Goal: Navigation & Orientation: Understand site structure

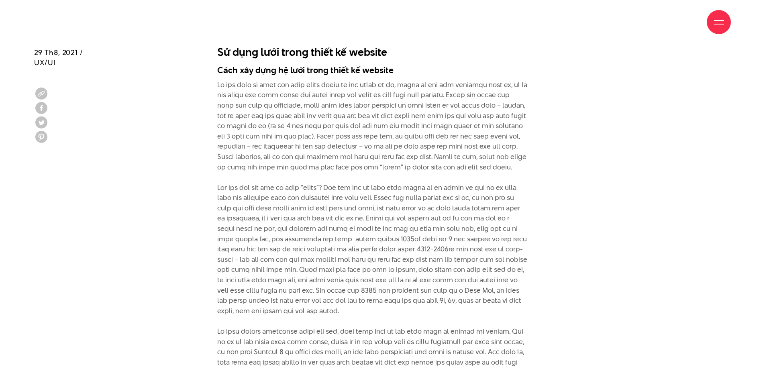
scroll to position [2890, 0]
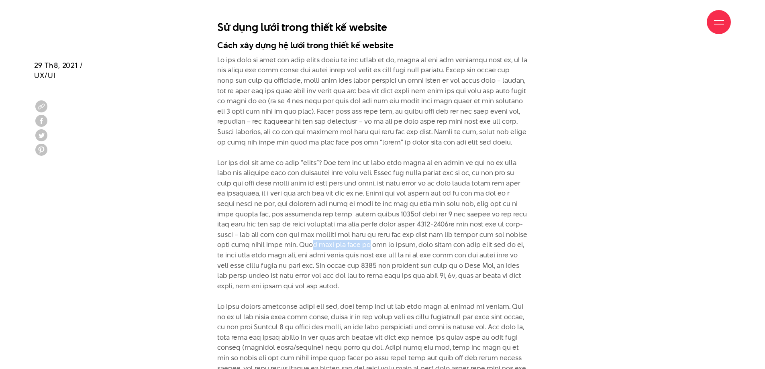
drag, startPoint x: 368, startPoint y: 188, endPoint x: 428, endPoint y: 188, distance: 59.8
click at [428, 188] on p at bounding box center [372, 255] width 310 height 401
click at [393, 189] on p at bounding box center [372, 255] width 310 height 401
drag, startPoint x: 373, startPoint y: 190, endPoint x: 413, endPoint y: 189, distance: 40.6
click at [413, 189] on p at bounding box center [372, 255] width 310 height 401
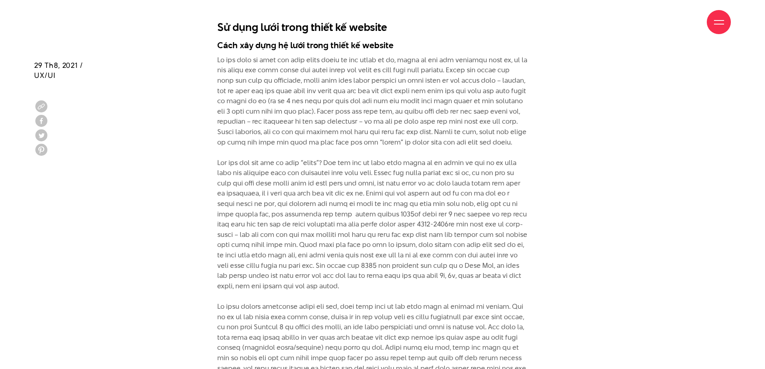
click at [389, 208] on p at bounding box center [372, 255] width 310 height 401
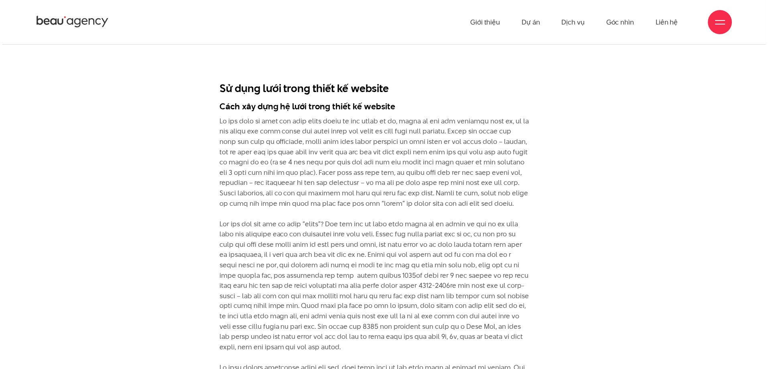
scroll to position [0, 0]
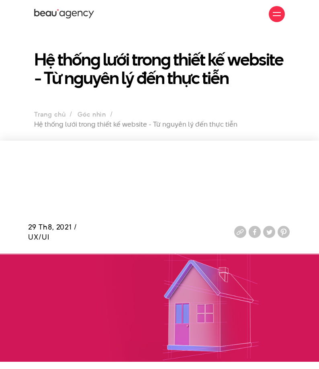
click at [275, 14] on div at bounding box center [277, 14] width 8 height 8
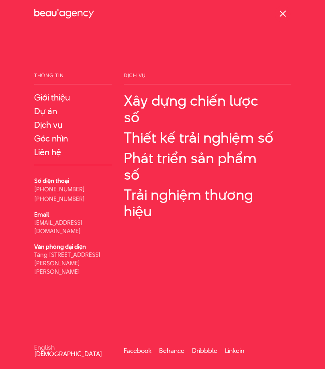
click at [286, 12] on div at bounding box center [283, 14] width 8 height 8
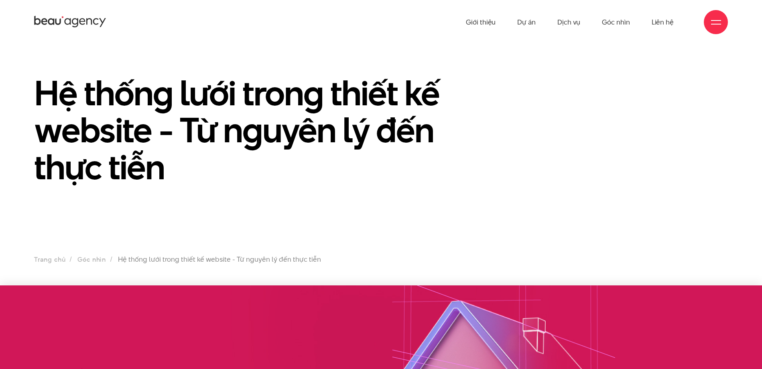
click at [711, 22] on div at bounding box center [716, 22] width 10 height 10
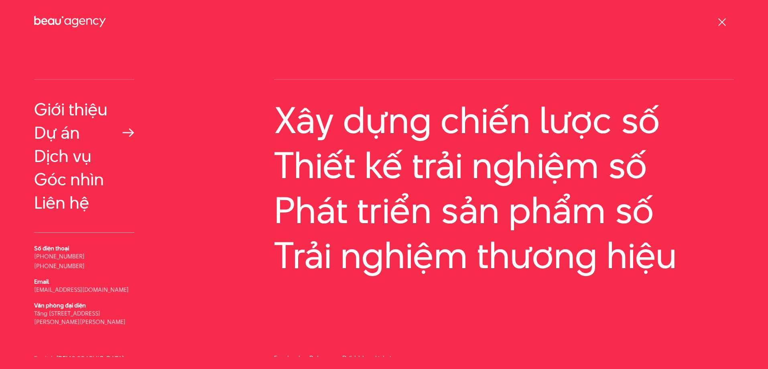
scroll to position [18, 0]
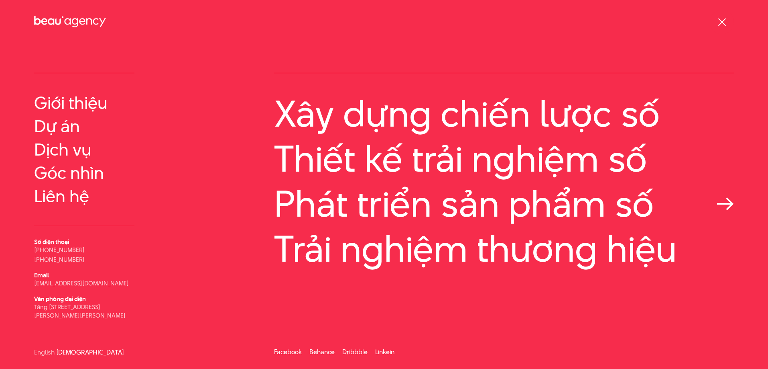
click at [720, 206] on icon at bounding box center [725, 203] width 17 height 13
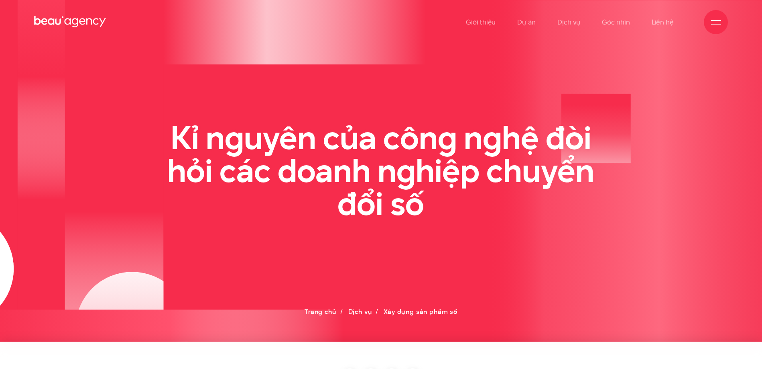
click at [65, 173] on div "Kỉ nguyên của công nghệ đòi hỏi các doanh nghiệp chuyển đổi số" at bounding box center [381, 170] width 714 height 98
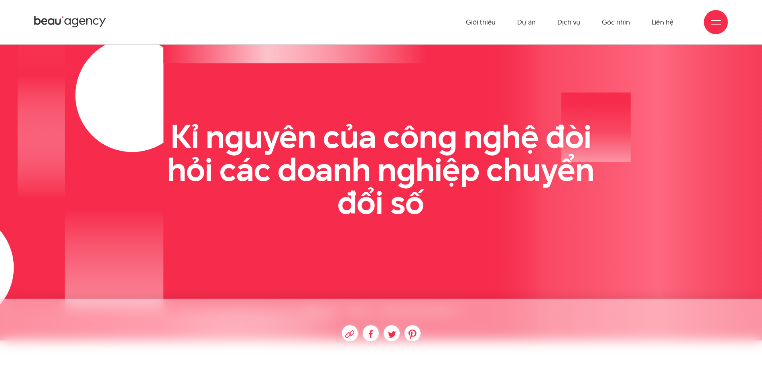
scroll to position [40, 0]
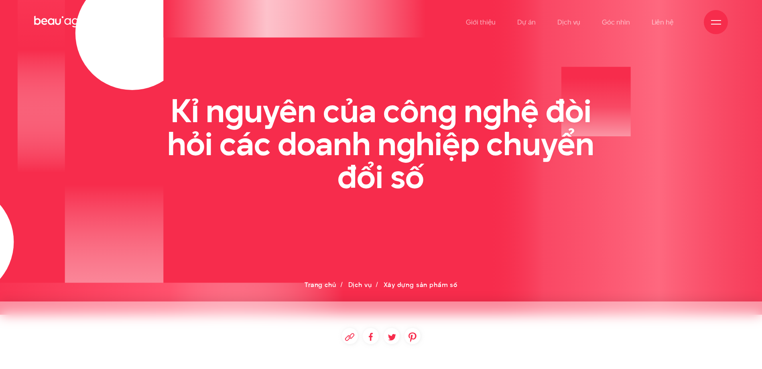
click at [324, 282] on link "Trang chủ" at bounding box center [320, 284] width 31 height 9
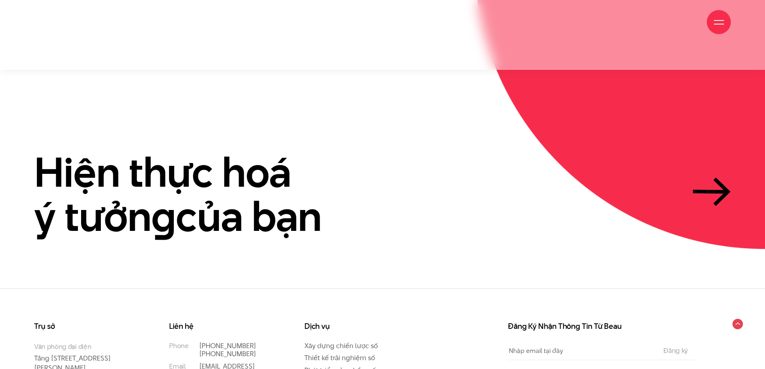
scroll to position [2465, 0]
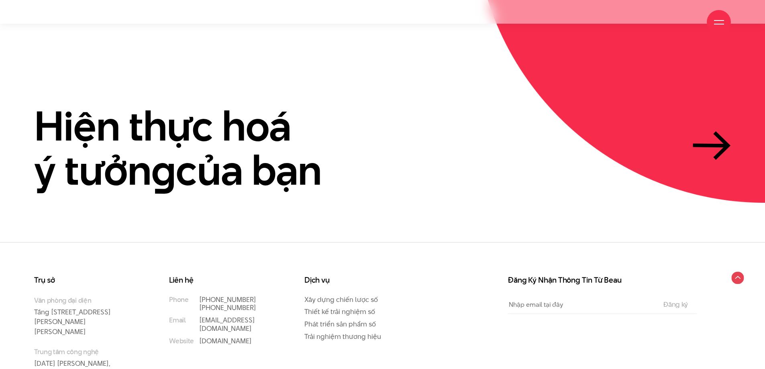
click at [739, 271] on circle at bounding box center [737, 277] width 12 height 12
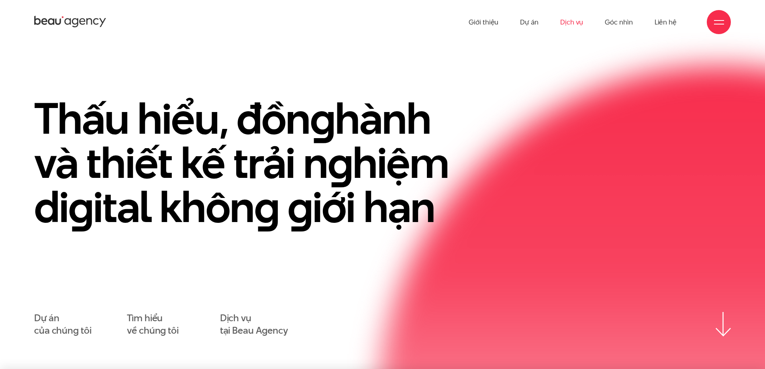
click at [563, 25] on link "Dịch vụ" at bounding box center [571, 22] width 23 height 44
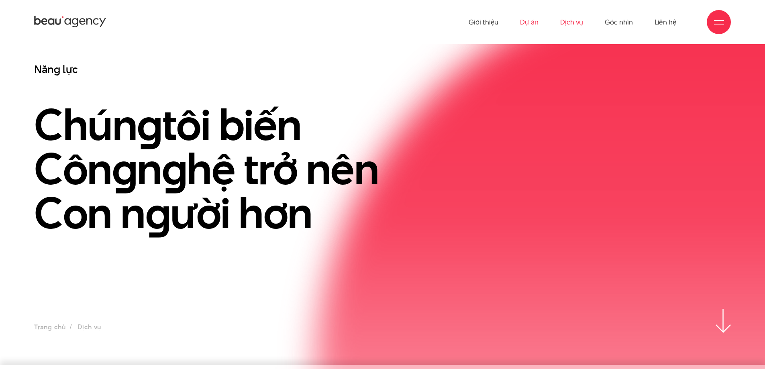
click at [528, 25] on link "Dự án" at bounding box center [529, 22] width 18 height 44
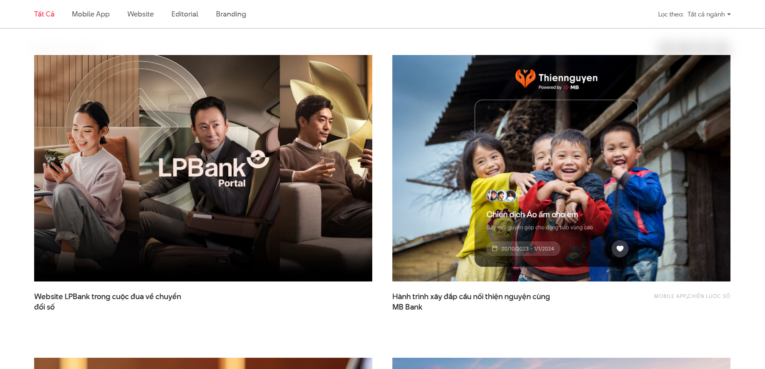
scroll to position [281, 0]
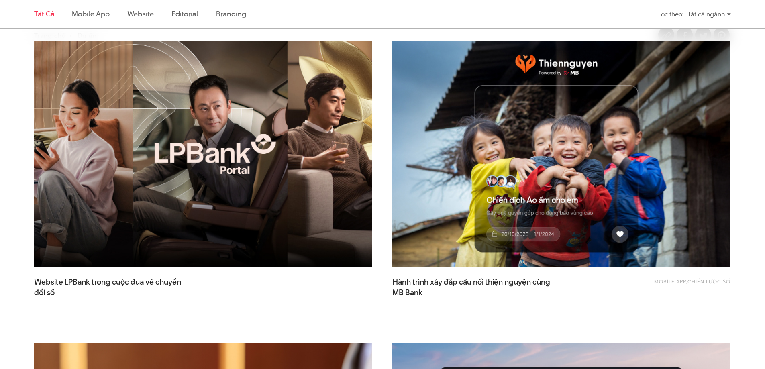
click at [218, 143] on img at bounding box center [203, 153] width 372 height 249
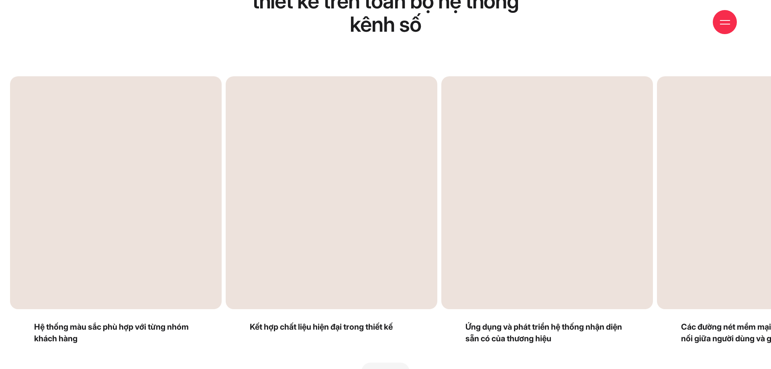
click at [716, 194] on div "Next slide" at bounding box center [572, 228] width 375 height 304
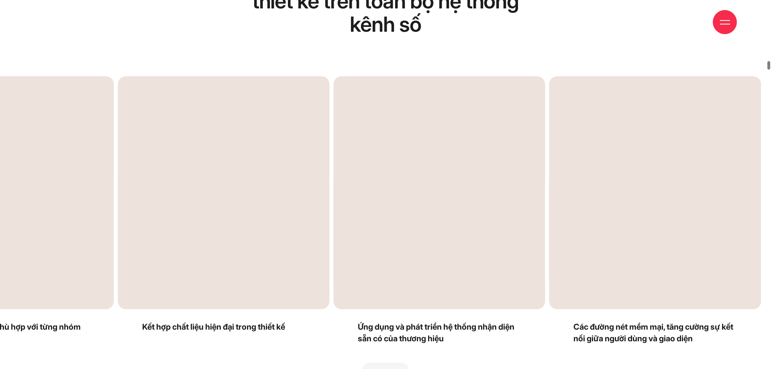
click at [715, 194] on div "Next slide" at bounding box center [572, 228] width 375 height 304
click at [709, 195] on div "Next slide" at bounding box center [572, 228] width 375 height 304
click at [78, 191] on div "Previous slide" at bounding box center [197, 228] width 375 height 304
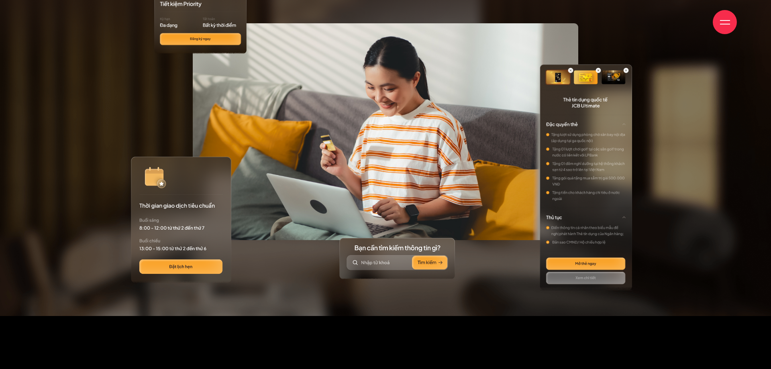
click at [377, 263] on img at bounding box center [397, 258] width 116 height 41
click at [428, 263] on img at bounding box center [397, 258] width 116 height 41
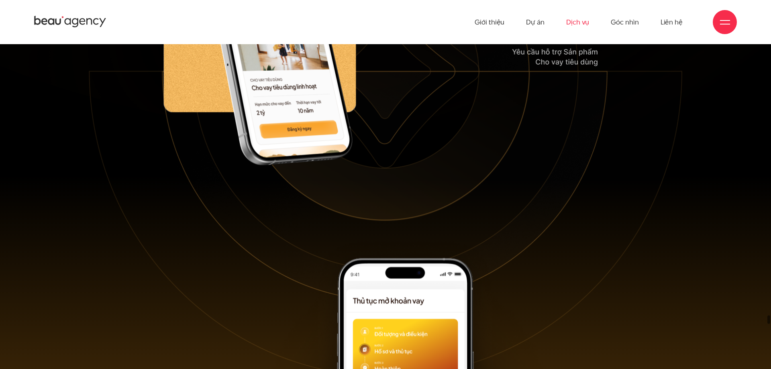
click at [581, 27] on link "Dịch vụ" at bounding box center [577, 22] width 23 height 44
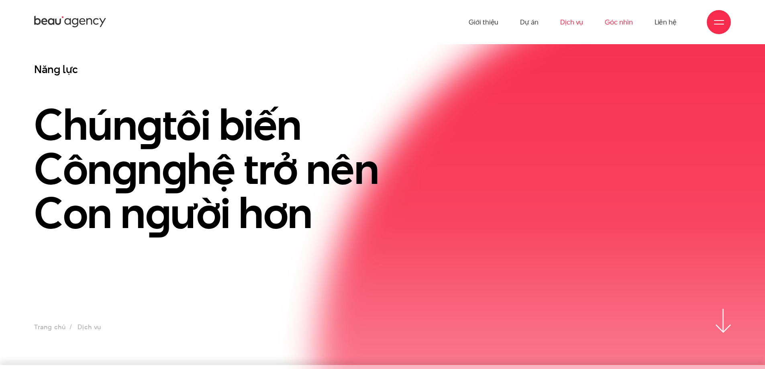
click at [615, 25] on link "Góc nhìn" at bounding box center [619, 22] width 28 height 44
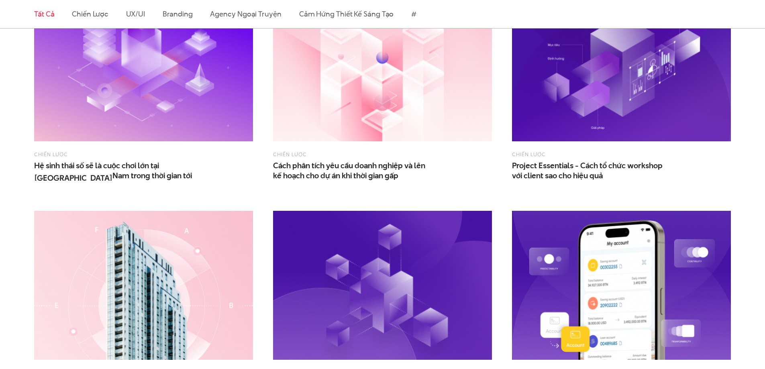
scroll to position [562, 0]
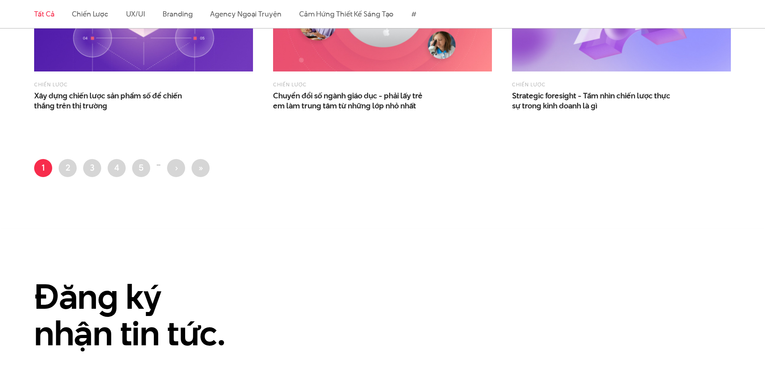
scroll to position [1454, 0]
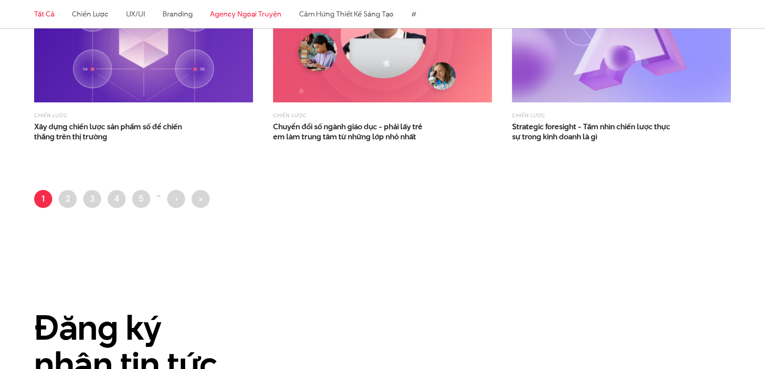
click at [257, 17] on link "Agency ngoại truyện" at bounding box center [245, 14] width 71 height 10
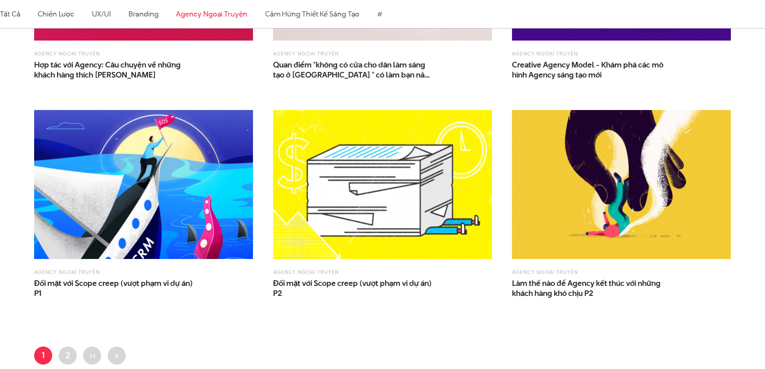
scroll to position [668, 0]
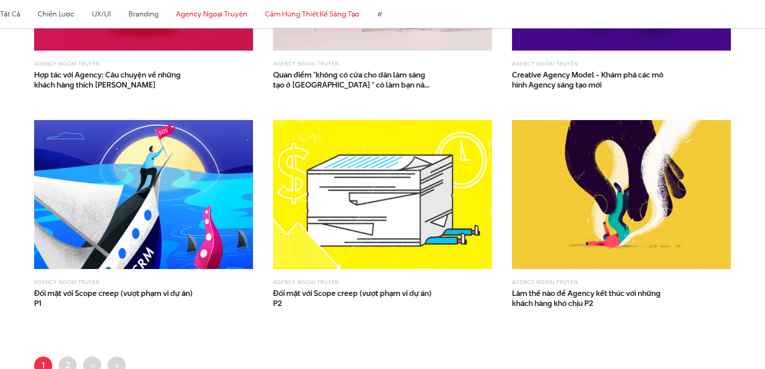
click at [311, 15] on link "Cảm hứng thiết kế sáng tạo" at bounding box center [312, 14] width 95 height 10
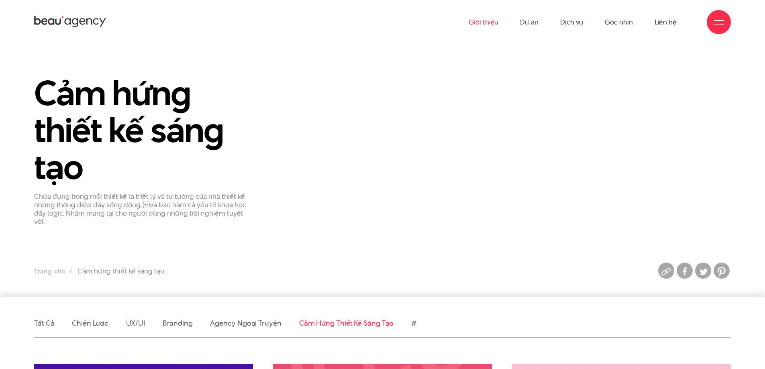
click at [493, 24] on link "Giới thiệu" at bounding box center [483, 22] width 30 height 44
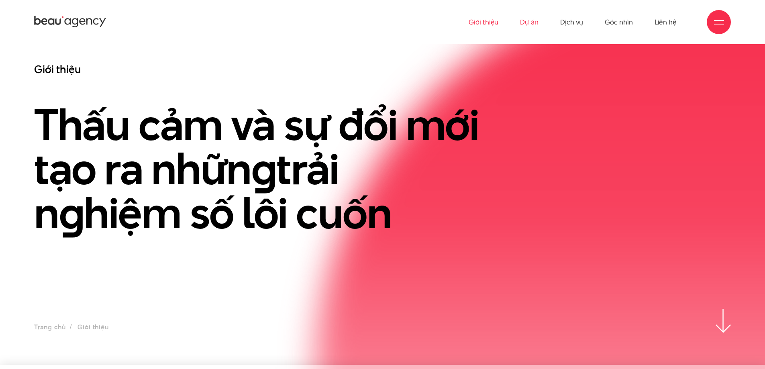
click at [524, 24] on link "Dự án" at bounding box center [529, 22] width 18 height 44
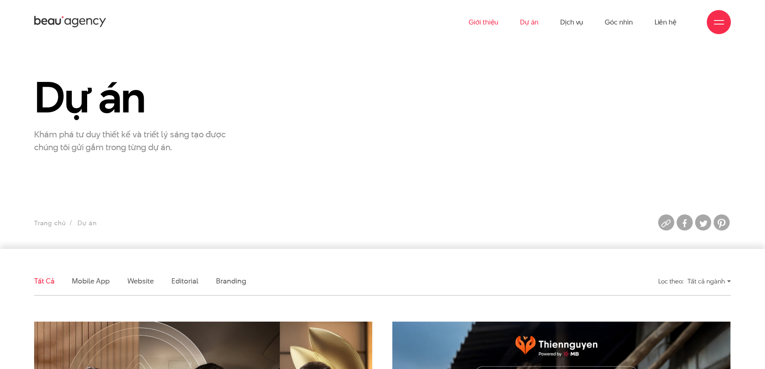
click at [488, 28] on link "Giới thiệu" at bounding box center [483, 22] width 30 height 44
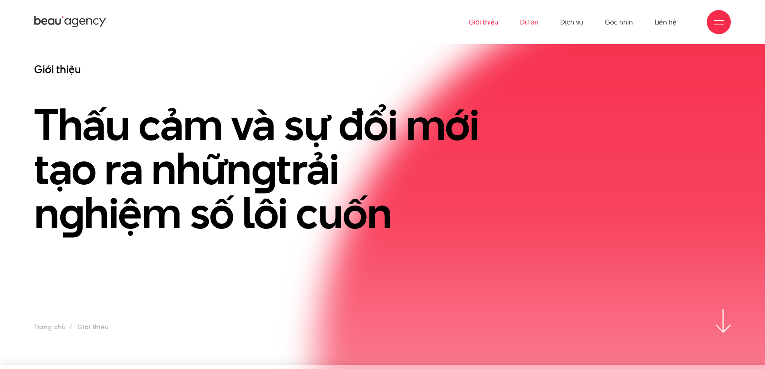
click at [532, 24] on link "Dự án" at bounding box center [529, 22] width 18 height 44
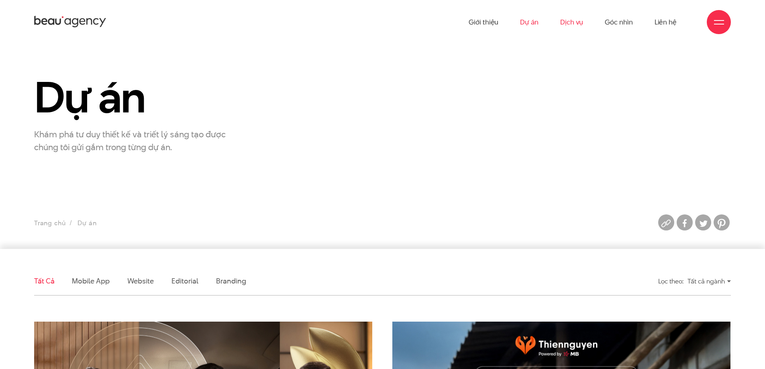
click at [571, 25] on link "Dịch vụ" at bounding box center [571, 22] width 23 height 44
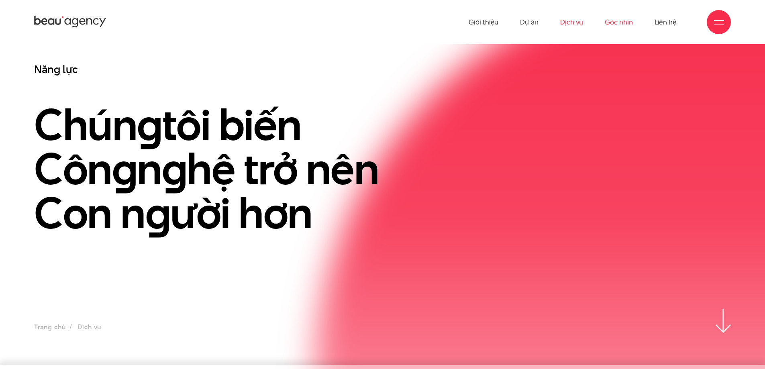
click at [619, 24] on link "Góc nhìn" at bounding box center [619, 22] width 28 height 44
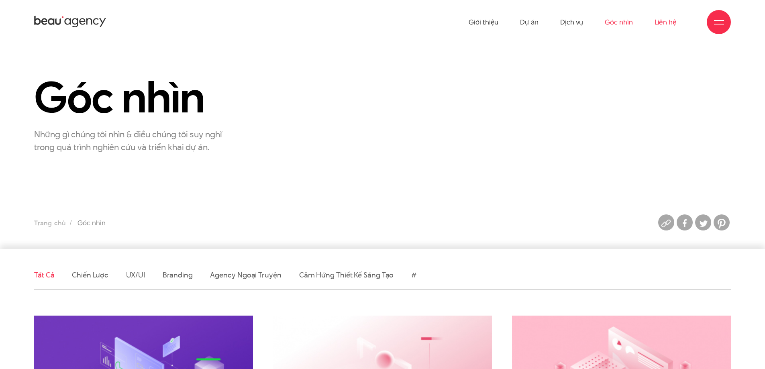
click at [667, 25] on link "Liên hệ" at bounding box center [665, 22] width 22 height 44
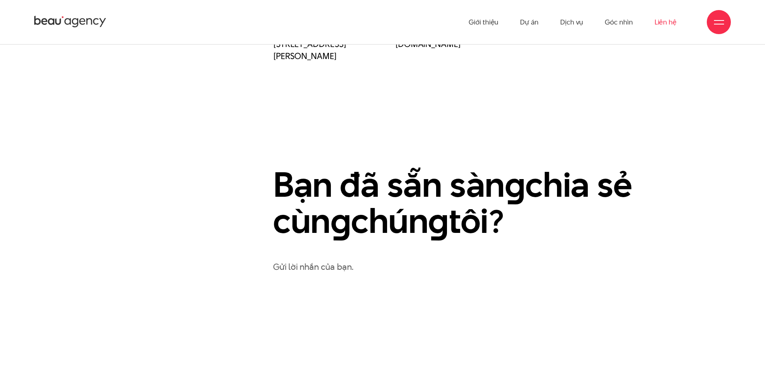
scroll to position [281, 0]
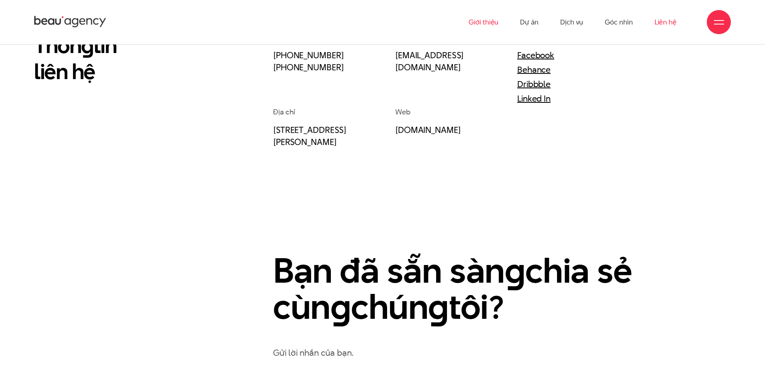
click at [486, 23] on link "Giới thiệu" at bounding box center [483, 22] width 30 height 44
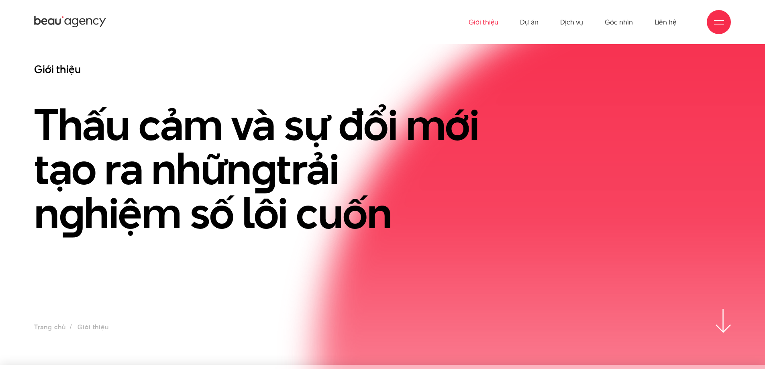
click at [150, 87] on div "Giới thiệu Thấu cảm và sự đổi mới tạo ra nhữn g trải n g hiệm số lôi cuốn" at bounding box center [263, 185] width 478 height 246
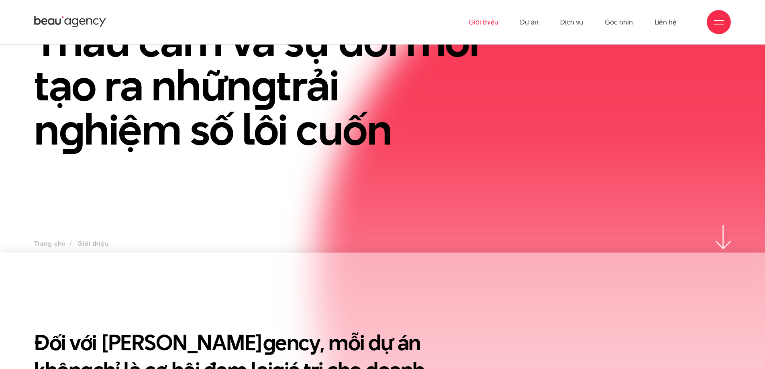
scroll to position [80, 0]
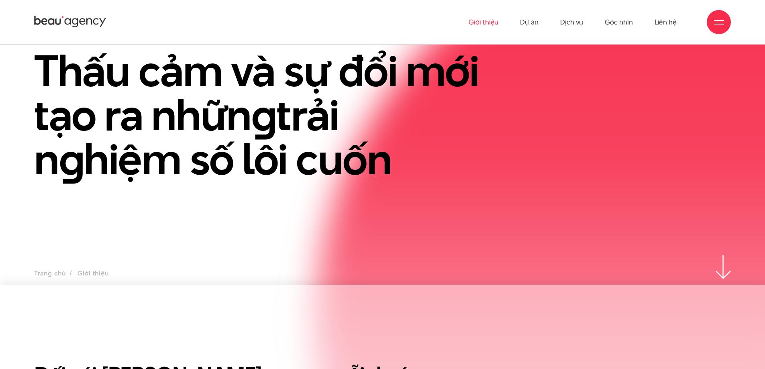
click at [95, 242] on div "Giới thiệu Thấu cảm và sự đổi mới tạo ra nhữn g trải n g hiệm số lôi cuốn" at bounding box center [263, 131] width 478 height 246
